Goal: Task Accomplishment & Management: Manage account settings

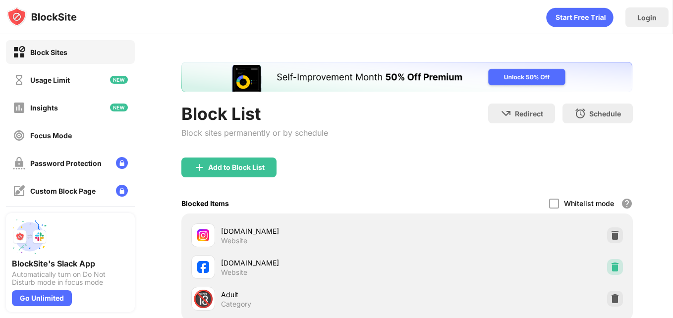
click at [610, 263] on img at bounding box center [615, 267] width 10 height 10
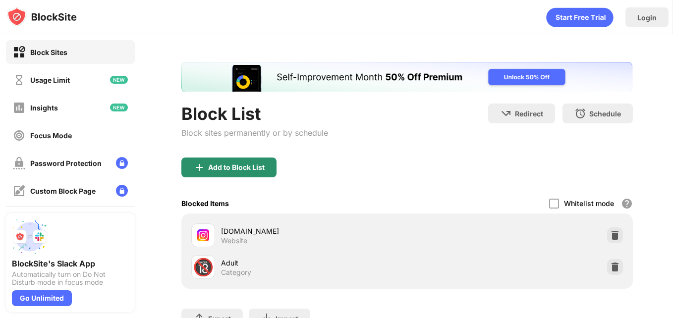
click at [255, 165] on div "Add to Block List" at bounding box center [236, 167] width 56 height 8
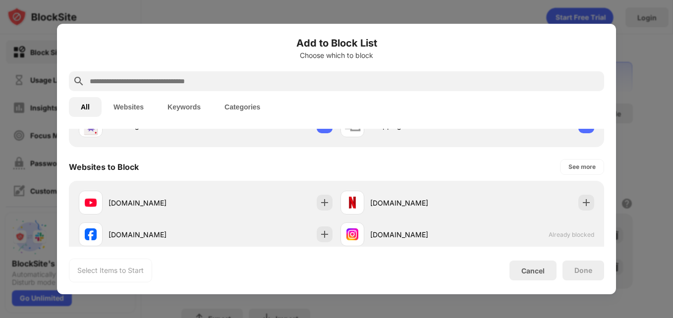
scroll to position [128, 0]
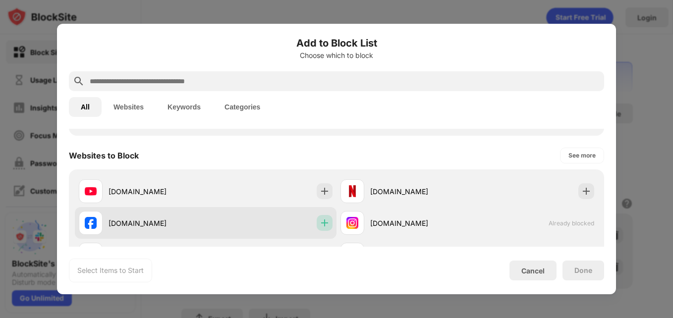
click at [322, 221] on img at bounding box center [324, 223] width 10 height 10
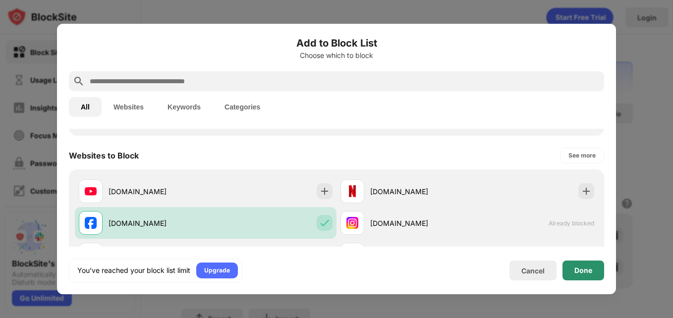
click at [576, 266] on div "Done" at bounding box center [583, 270] width 18 height 8
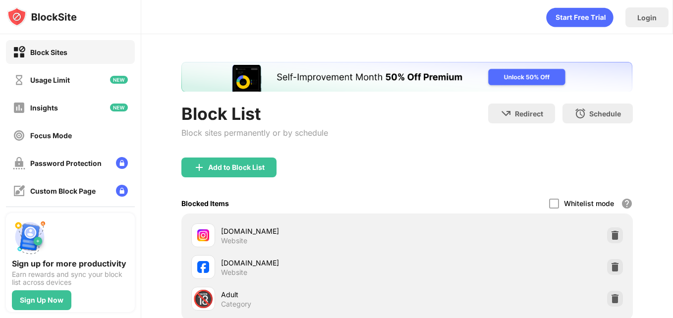
drag, startPoint x: 606, startPoint y: 225, endPoint x: 607, endPoint y: 264, distance: 38.6
click at [607, 264] on div "[DOMAIN_NAME] Website [DOMAIN_NAME] Website 🔞 Adult Category" at bounding box center [406, 266] width 439 height 95
click at [610, 264] on img at bounding box center [615, 267] width 10 height 10
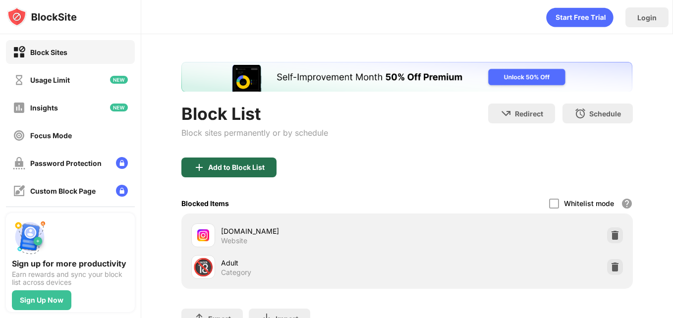
click at [246, 171] on div "Add to Block List" at bounding box center [236, 167] width 56 height 8
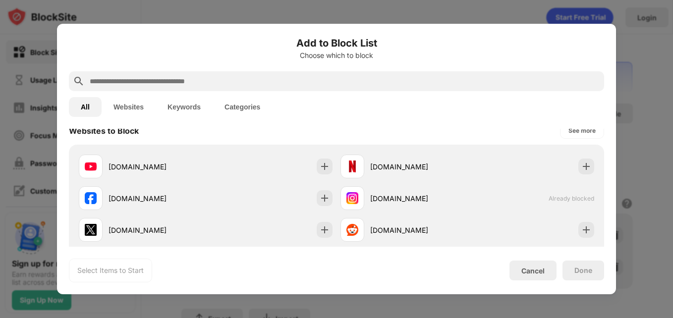
scroll to position [153, 0]
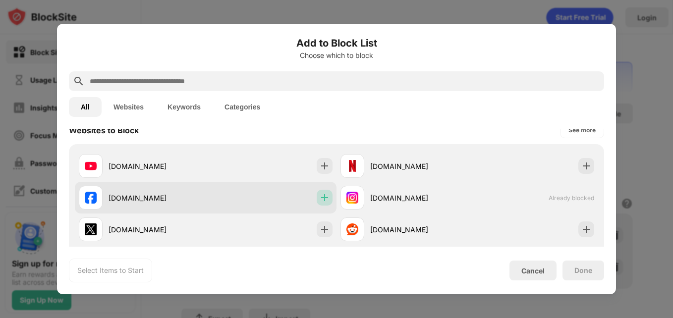
click at [322, 194] on img at bounding box center [324, 198] width 10 height 10
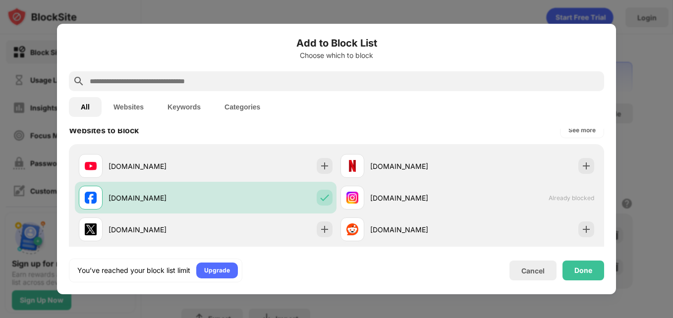
scroll to position [0, 0]
click at [589, 270] on div "Done" at bounding box center [583, 270] width 18 height 8
